Goal: Information Seeking & Learning: Learn about a topic

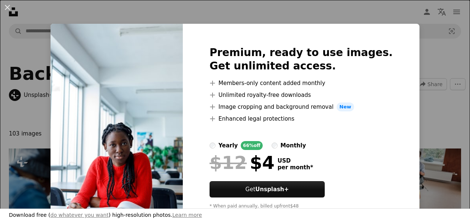
scroll to position [265, 0]
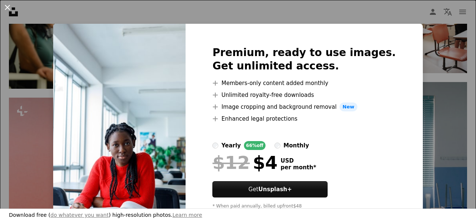
click at [6, 9] on button "An X shape" at bounding box center [7, 7] width 9 height 9
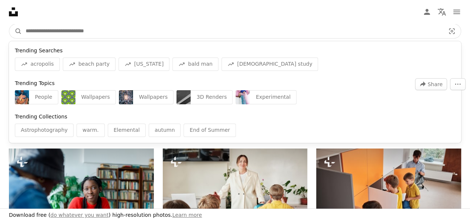
click at [69, 29] on input "Find visuals sitewide" at bounding box center [232, 31] width 421 height 14
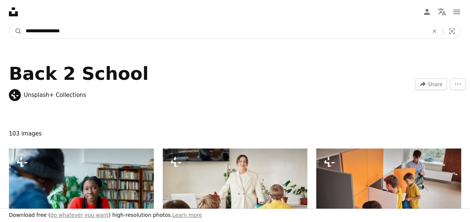
type input "**********"
click button "A magnifying glass" at bounding box center [15, 31] width 13 height 14
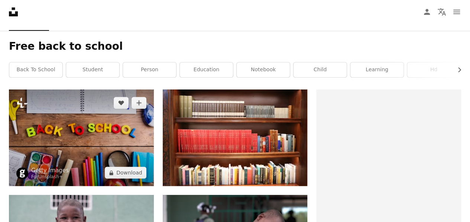
scroll to position [117, 0]
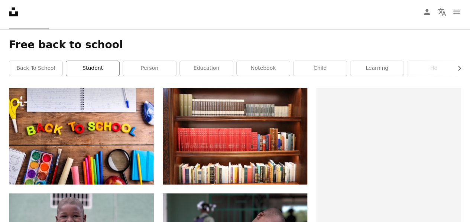
click at [76, 68] on link "student" at bounding box center [92, 68] width 53 height 15
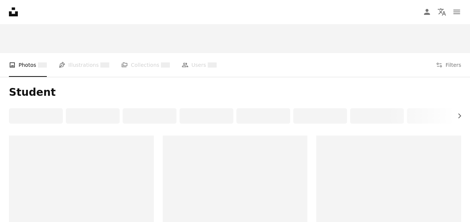
scroll to position [70, 0]
